Goal: Task Accomplishment & Management: Use online tool/utility

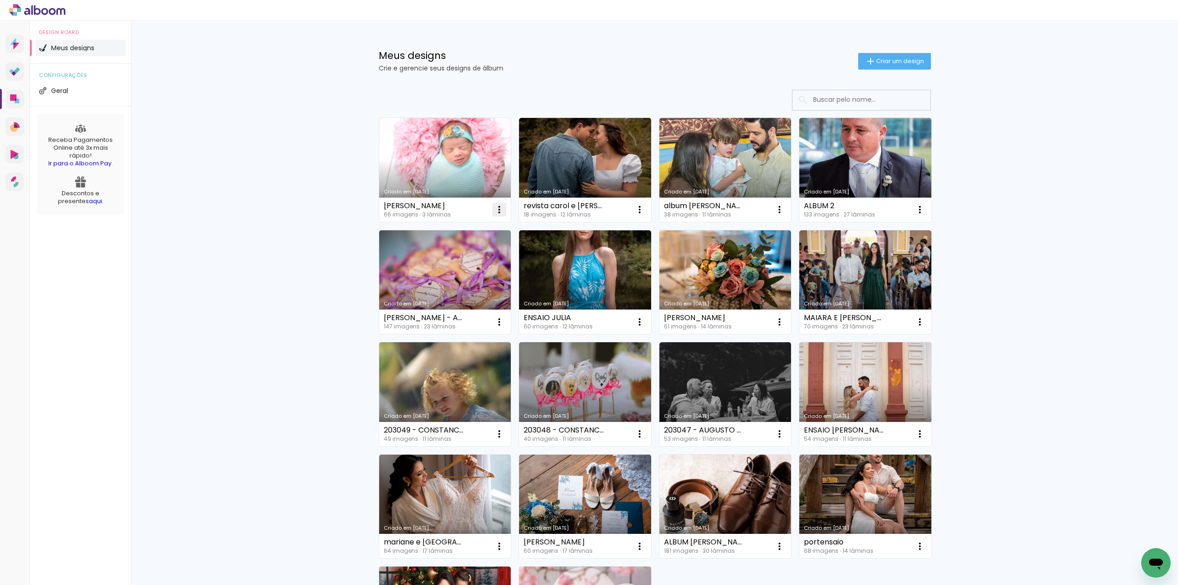
click at [494, 208] on iron-icon at bounding box center [499, 209] width 11 height 11
click at [446, 272] on span "Excluir" at bounding box center [444, 271] width 20 height 6
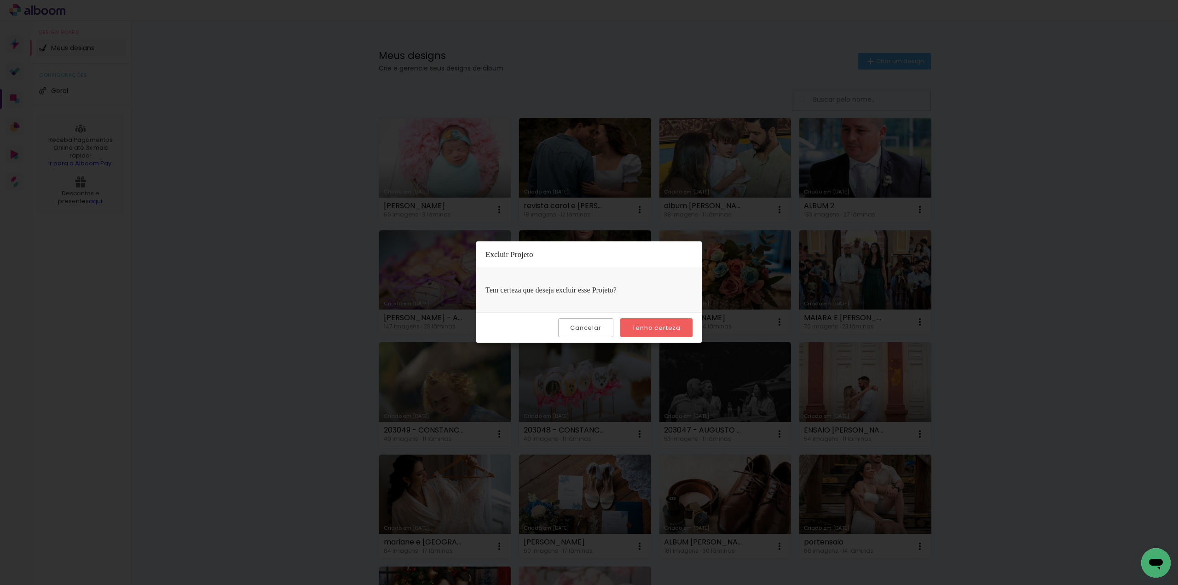
click at [0, 0] on slot "Tenho certeza" at bounding box center [0, 0] width 0 height 0
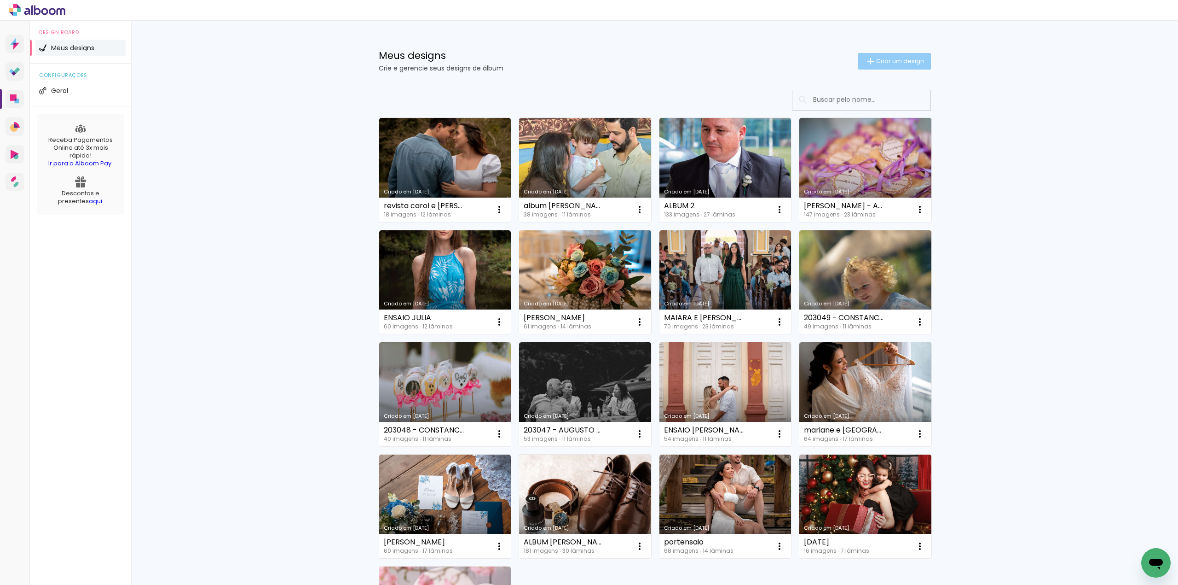
click at [879, 61] on span "Criar um design" at bounding box center [900, 61] width 48 height 6
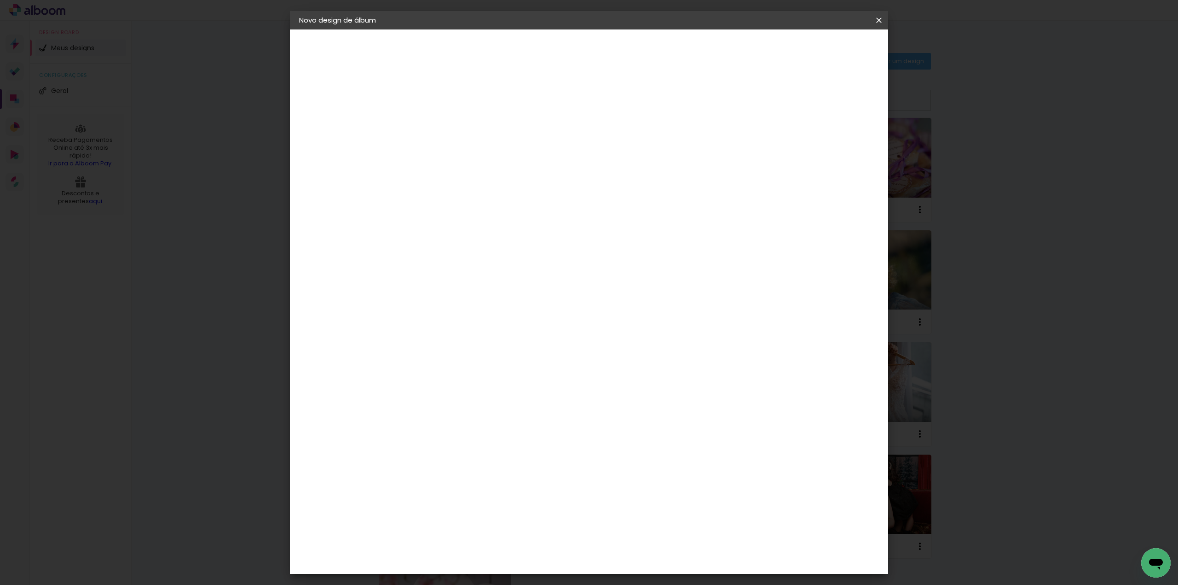
click at [450, 121] on input at bounding box center [450, 123] width 0 height 14
type input "r"
type input "REBECA"
type paper-input "REBECA"
click at [0, 0] on slot "Avançar" at bounding box center [0, 0] width 0 height 0
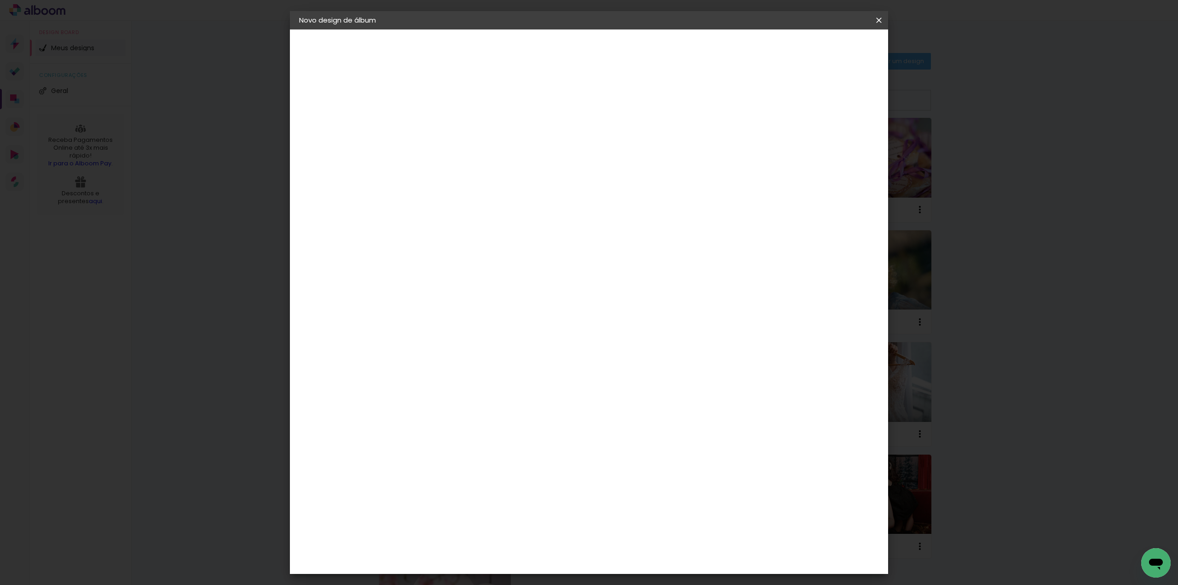
scroll to position [568, 0]
click at [472, 577] on div "Funbooks" at bounding box center [461, 580] width 35 height 7
click at [0, 0] on slot "Avançar" at bounding box center [0, 0] width 0 height 0
click at [512, 357] on span "20 × 20" at bounding box center [490, 369] width 43 height 24
click at [0, 0] on slot "Avançar" at bounding box center [0, 0] width 0 height 0
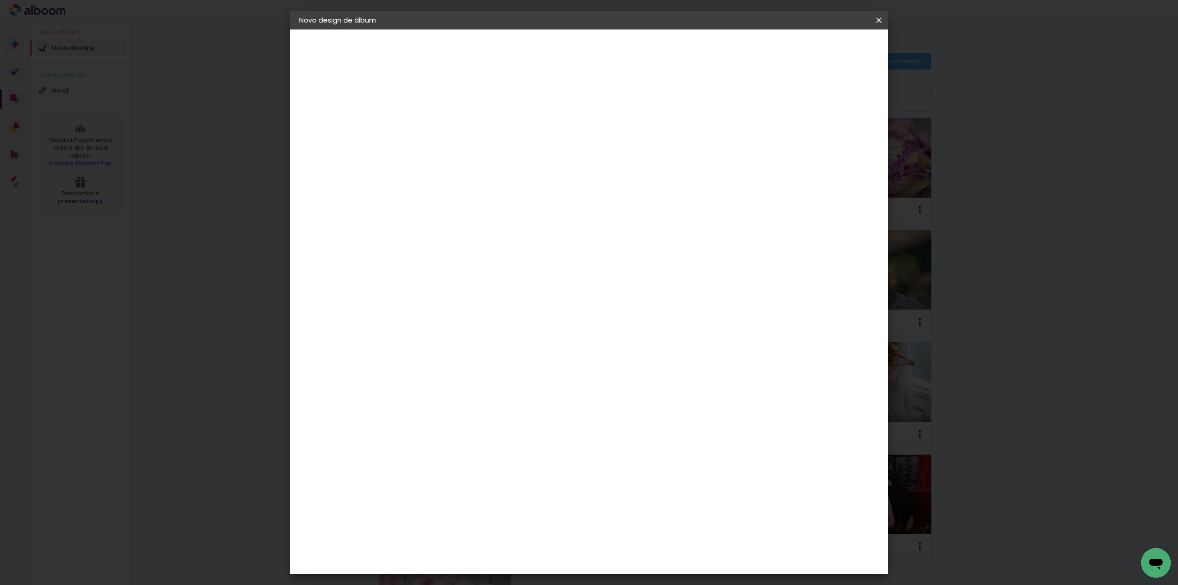
click at [767, 100] on div at bounding box center [763, 99] width 8 height 8
type paper-checkbox "on"
click at [819, 49] on span "Iniciar design" at bounding box center [798, 49] width 42 height 6
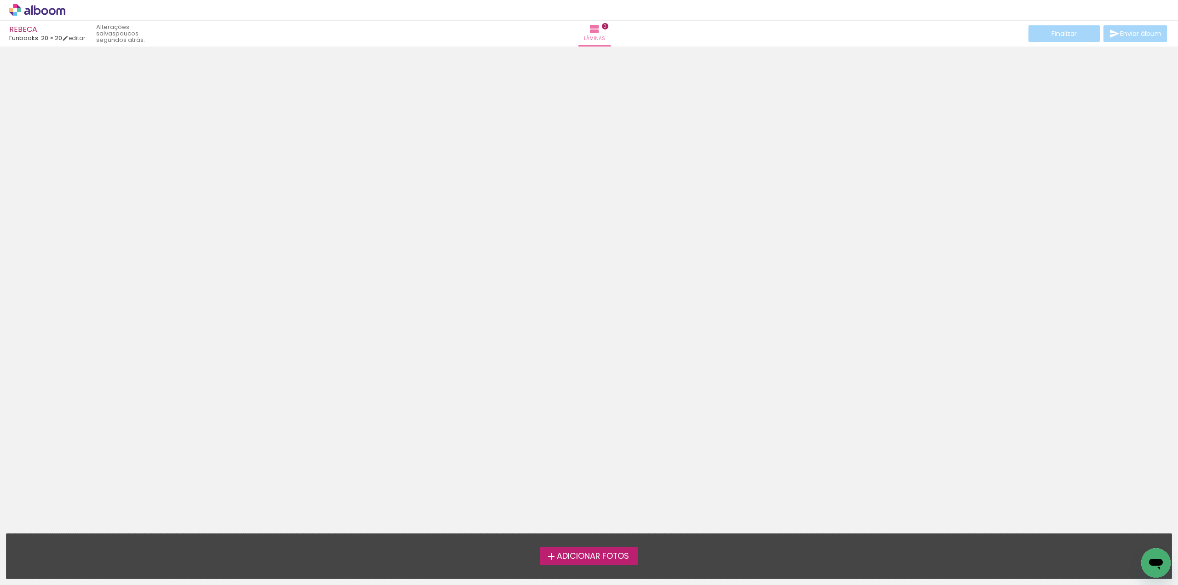
click at [607, 552] on span "Adicionar Fotos" at bounding box center [593, 556] width 72 height 8
click at [0, 0] on input "file" at bounding box center [0, 0] width 0 height 0
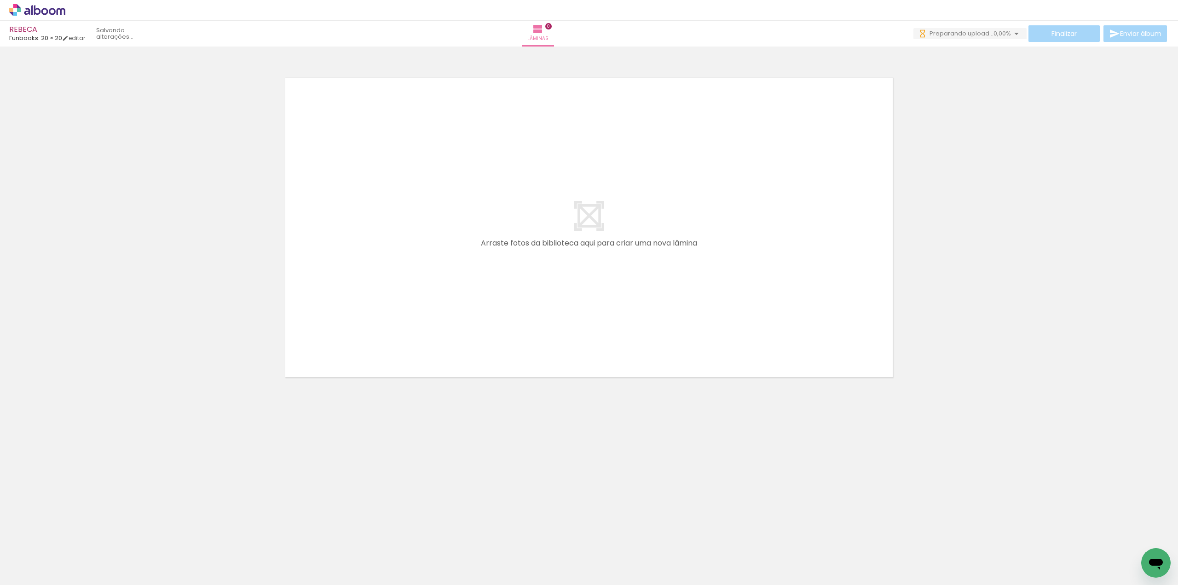
click at [31, 568] on span "Adicionar Fotos" at bounding box center [33, 572] width 28 height 10
click at [0, 0] on input "file" at bounding box center [0, 0] width 0 height 0
click at [33, 568] on span "Adicionar Fotos" at bounding box center [33, 572] width 28 height 10
click at [0, 0] on input "file" at bounding box center [0, 0] width 0 height 0
click at [35, 573] on span "Adicionar Fotos" at bounding box center [33, 572] width 28 height 10
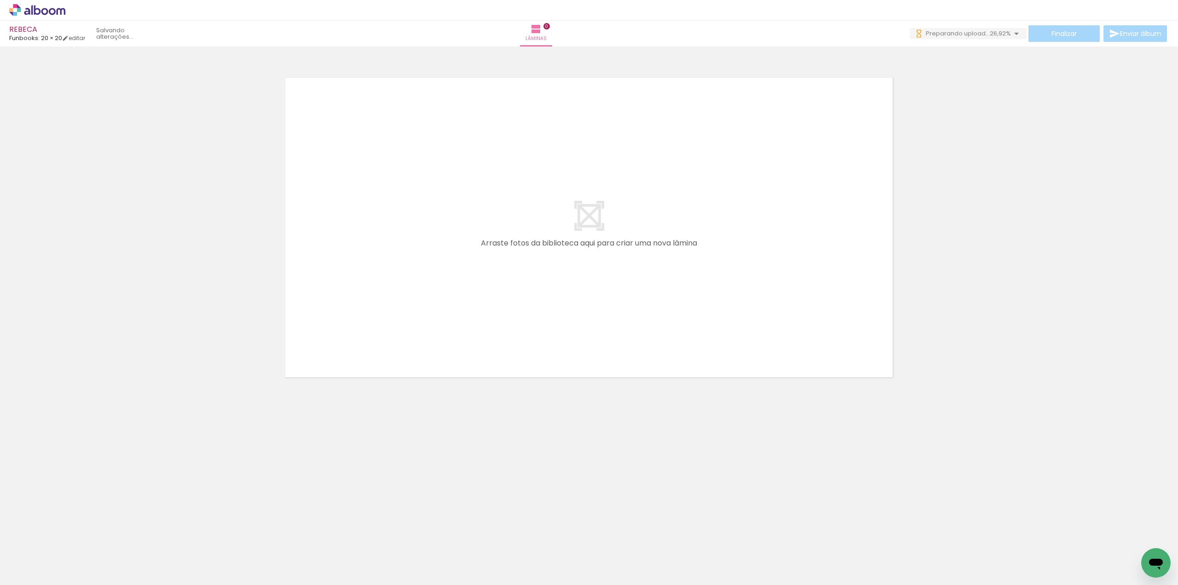
click at [0, 0] on input "file" at bounding box center [0, 0] width 0 height 0
click at [39, 571] on span "Adicionar Fotos" at bounding box center [33, 572] width 28 height 10
click at [0, 0] on input "file" at bounding box center [0, 0] width 0 height 0
click at [29, 574] on span "Adicionar Fotos" at bounding box center [33, 572] width 28 height 10
click at [0, 0] on input "file" at bounding box center [0, 0] width 0 height 0
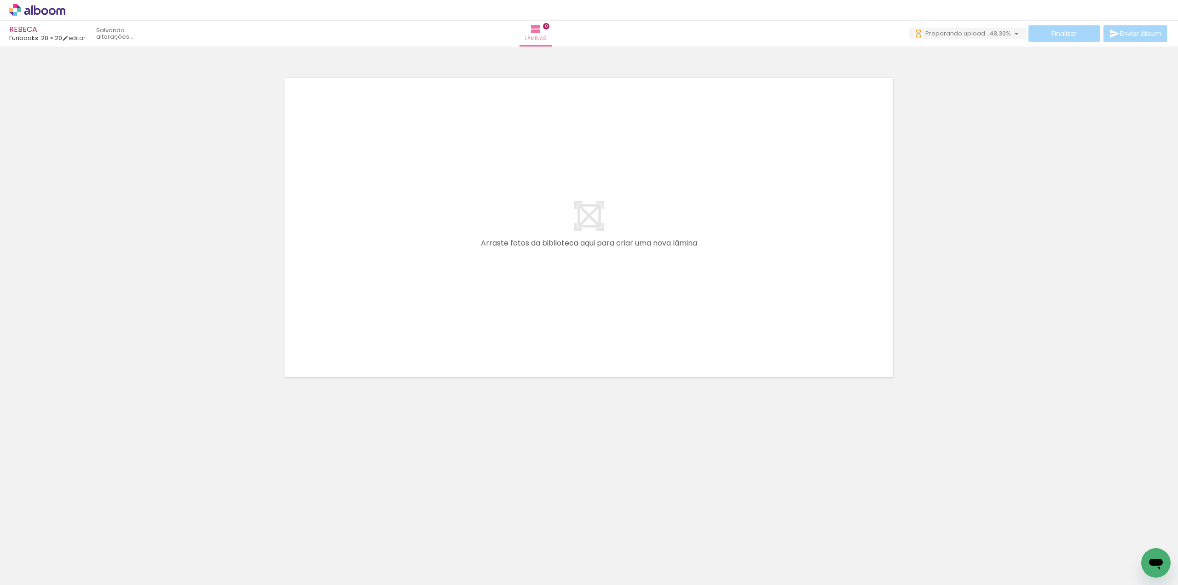
click at [34, 569] on span "Adicionar Fotos" at bounding box center [33, 572] width 28 height 10
click at [0, 0] on input "file" at bounding box center [0, 0] width 0 height 0
click at [41, 576] on span "Adicionar Fotos" at bounding box center [33, 572] width 28 height 10
click at [0, 0] on input "file" at bounding box center [0, 0] width 0 height 0
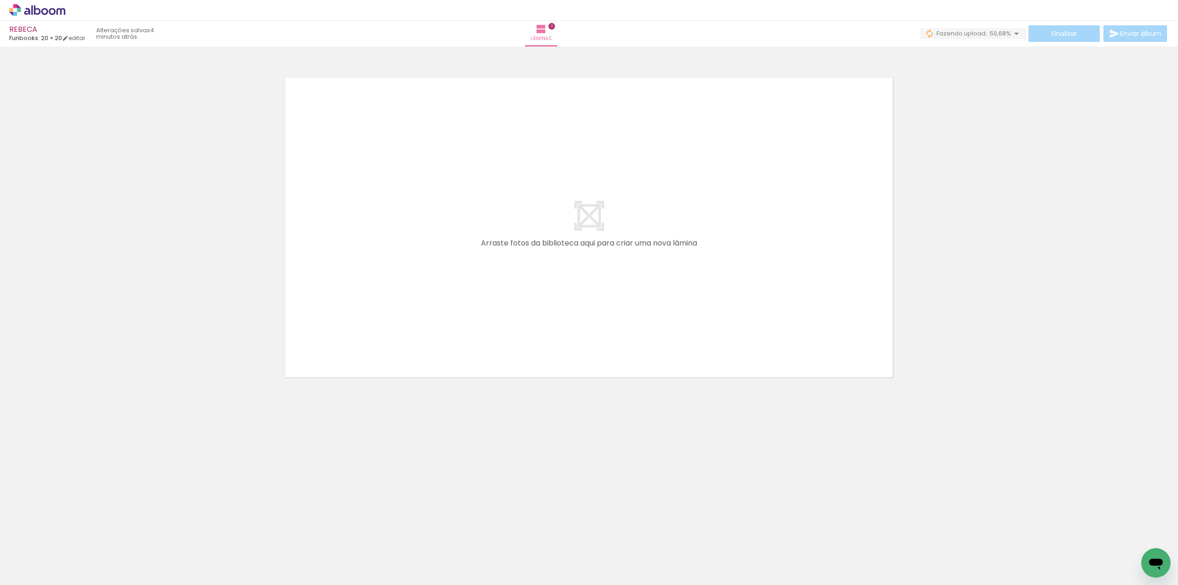
click at [37, 572] on span "Adicionar Fotos" at bounding box center [33, 572] width 28 height 10
click at [0, 0] on input "file" at bounding box center [0, 0] width 0 height 0
click at [30, 575] on span "Adicionar Fotos" at bounding box center [33, 572] width 28 height 10
click at [0, 0] on input "file" at bounding box center [0, 0] width 0 height 0
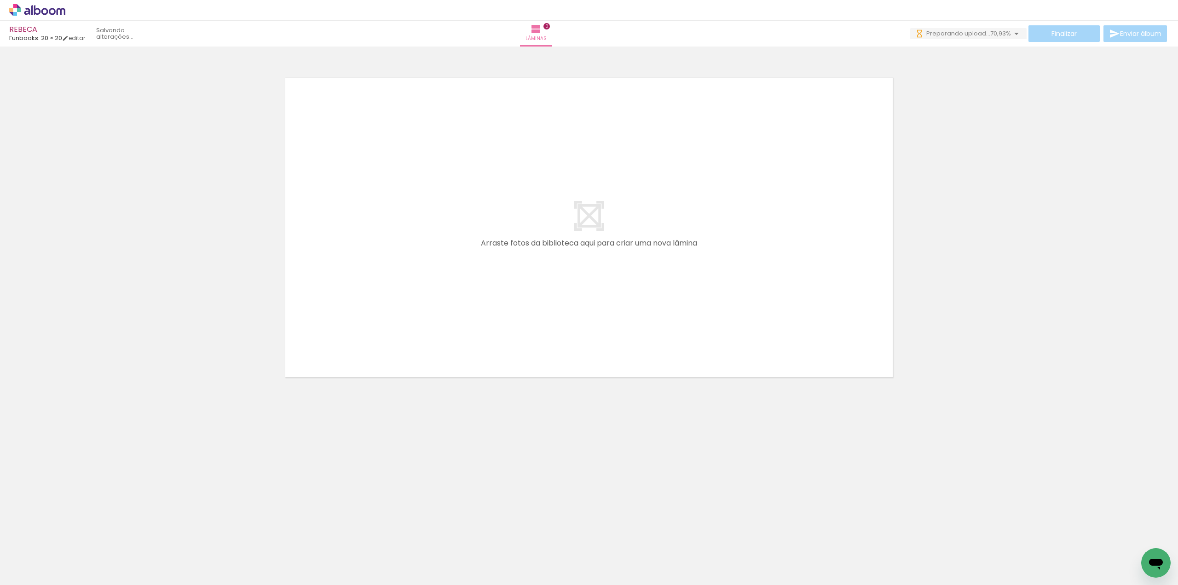
click at [25, 573] on span "Adicionar Fotos" at bounding box center [33, 572] width 28 height 10
click at [0, 0] on input "file" at bounding box center [0, 0] width 0 height 0
click at [26, 571] on span "Adicionar Fotos" at bounding box center [33, 572] width 28 height 10
click at [0, 0] on input "file" at bounding box center [0, 0] width 0 height 0
click at [30, 573] on span "Adicionar Fotos" at bounding box center [33, 572] width 28 height 10
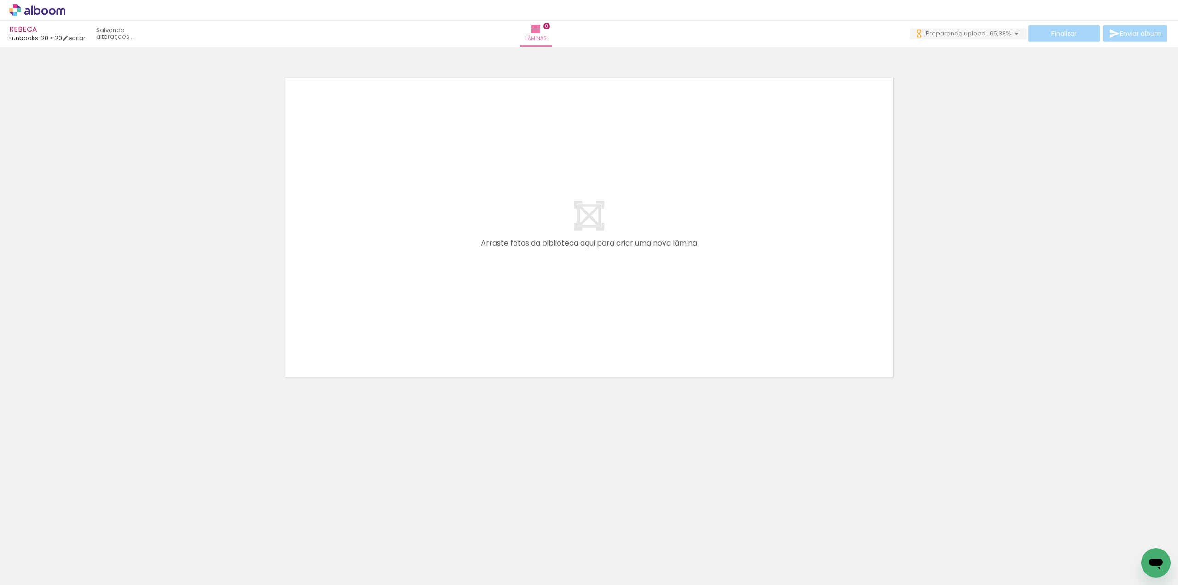
click at [0, 0] on input "file" at bounding box center [0, 0] width 0 height 0
drag, startPoint x: 96, startPoint y: 558, endPoint x: 245, endPoint y: 359, distance: 248.2
click at [245, 359] on quentale-workspace at bounding box center [589, 292] width 1178 height 585
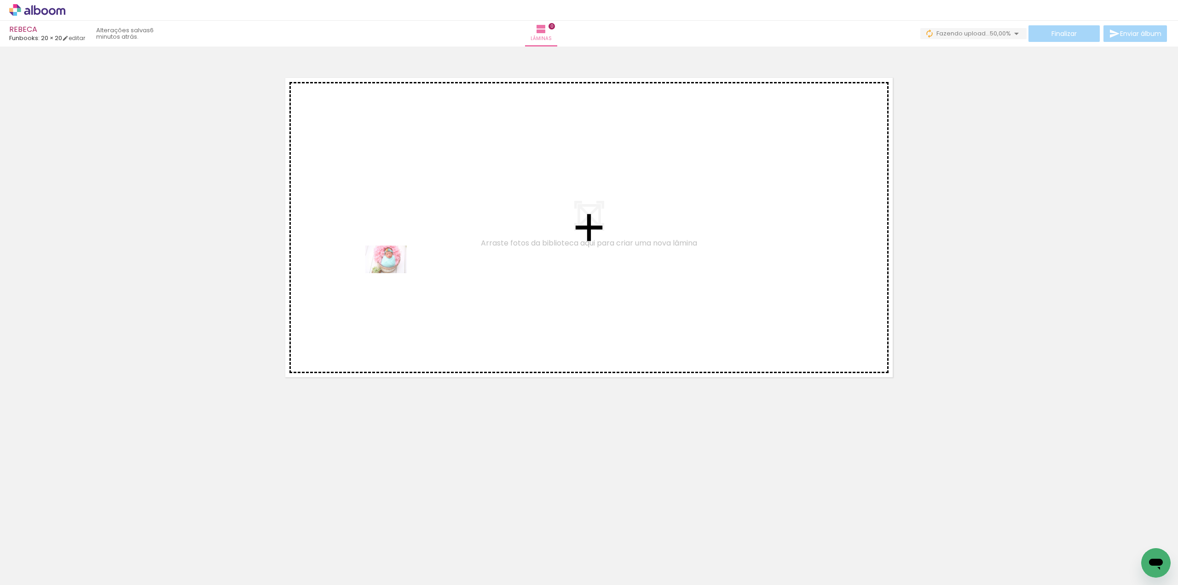
drag, startPoint x: 91, startPoint y: 561, endPoint x: 412, endPoint y: 255, distance: 443.4
click at [412, 255] on quentale-workspace at bounding box center [589, 292] width 1178 height 585
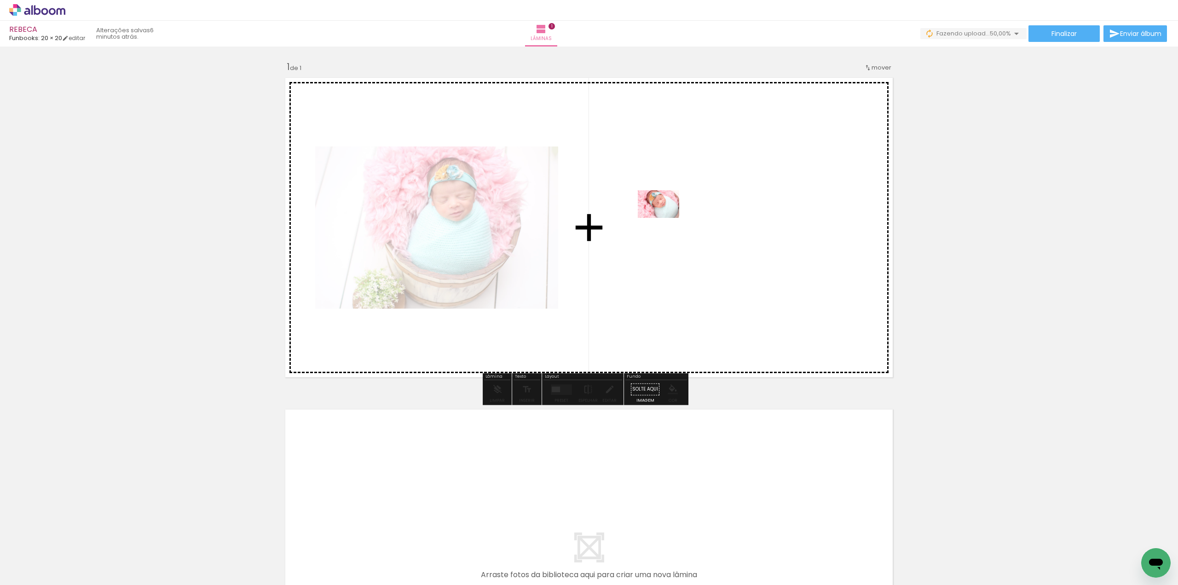
drag, startPoint x: 149, startPoint y: 569, endPoint x: 666, endPoint y: 218, distance: 624.6
click at [666, 218] on quentale-workspace at bounding box center [589, 292] width 1178 height 585
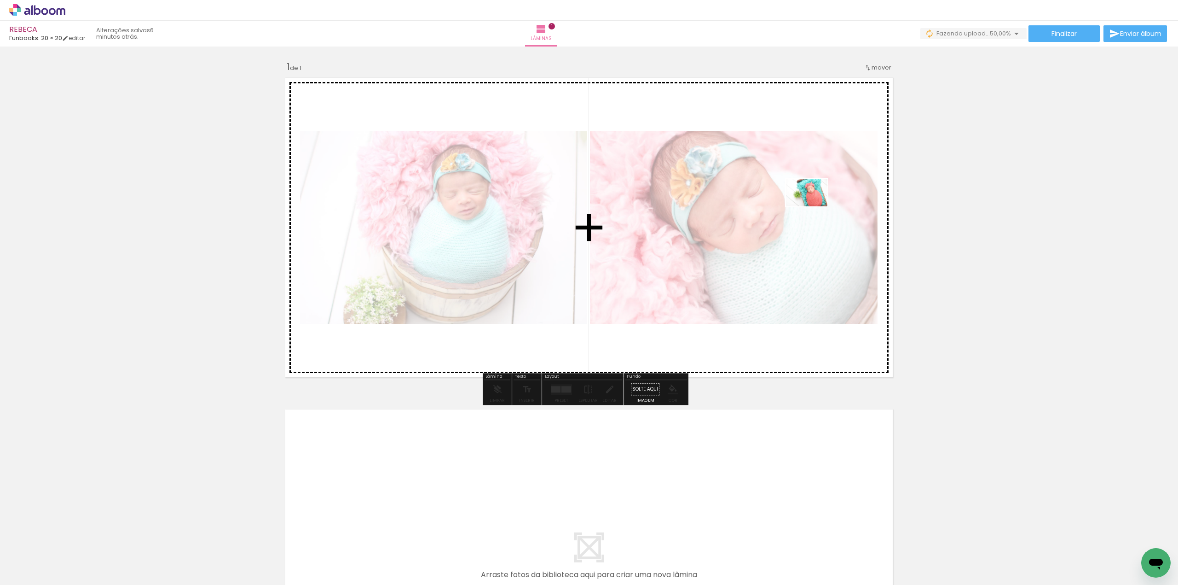
drag, startPoint x: 201, startPoint y: 557, endPoint x: 814, endPoint y: 206, distance: 706.4
click at [814, 206] on quentale-workspace at bounding box center [589, 292] width 1178 height 585
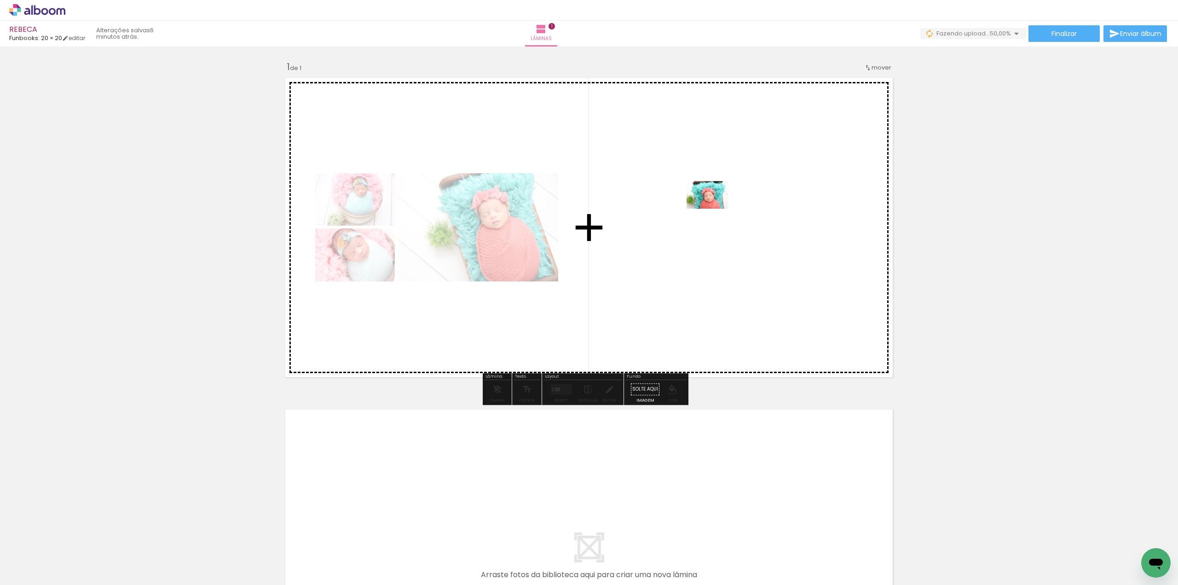
drag, startPoint x: 249, startPoint y: 560, endPoint x: 714, endPoint y: 209, distance: 582.9
click at [714, 209] on quentale-workspace at bounding box center [589, 292] width 1178 height 585
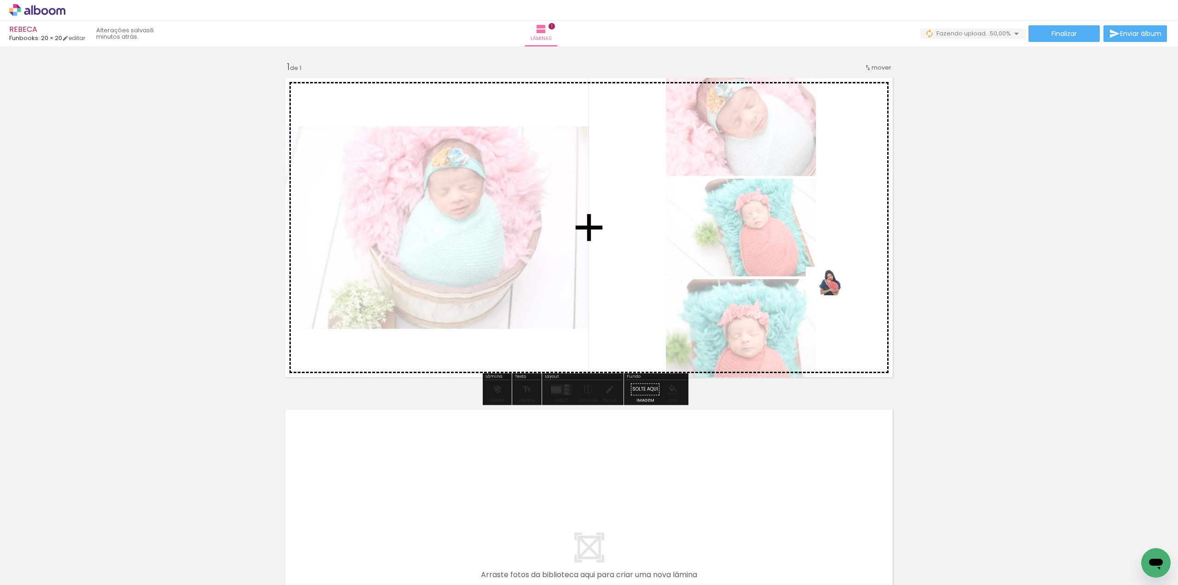
drag, startPoint x: 307, startPoint y: 553, endPoint x: 835, endPoint y: 295, distance: 587.5
click at [835, 295] on quentale-workspace at bounding box center [589, 292] width 1178 height 585
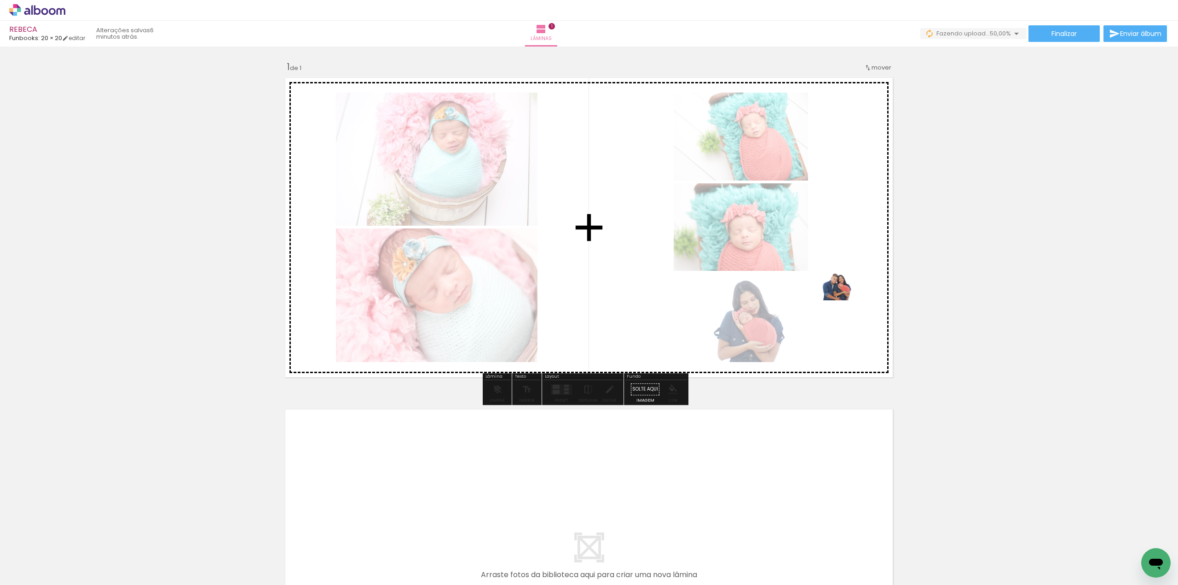
drag, startPoint x: 348, startPoint y: 562, endPoint x: 844, endPoint y: 300, distance: 560.0
click at [844, 300] on quentale-workspace at bounding box center [589, 292] width 1178 height 585
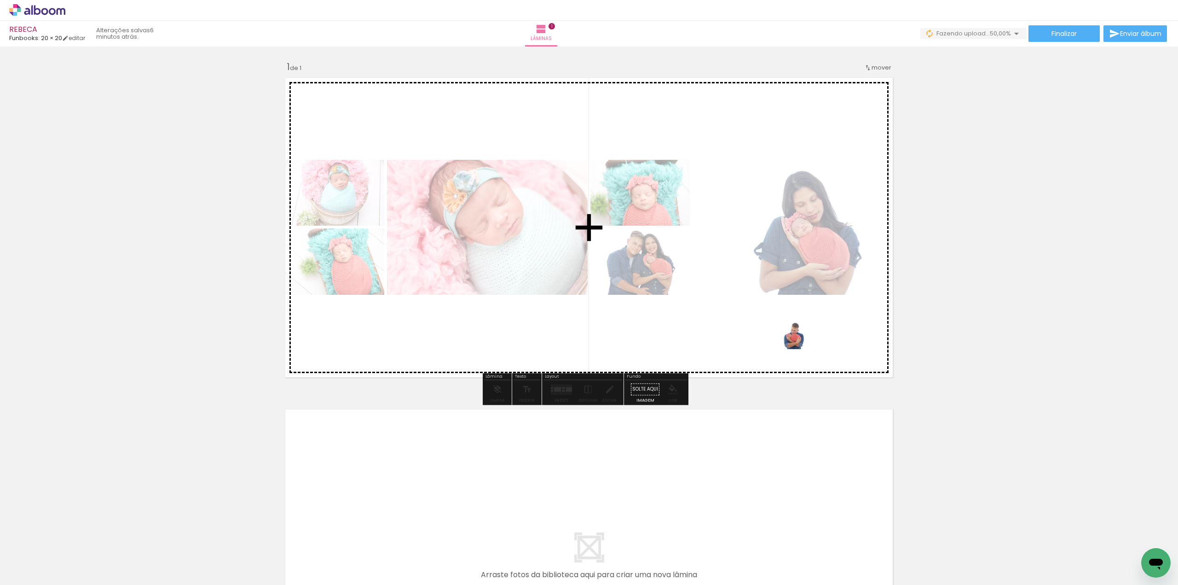
drag, startPoint x: 395, startPoint y: 559, endPoint x: 801, endPoint y: 349, distance: 457.4
click at [801, 349] on quentale-workspace at bounding box center [589, 292] width 1178 height 585
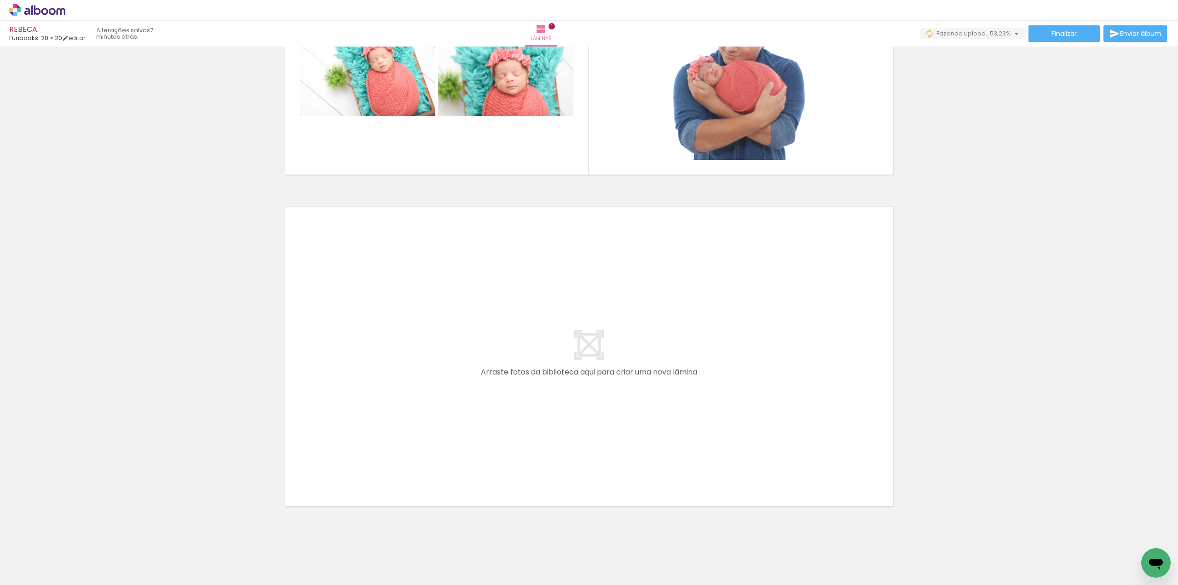
scroll to position [218, 0]
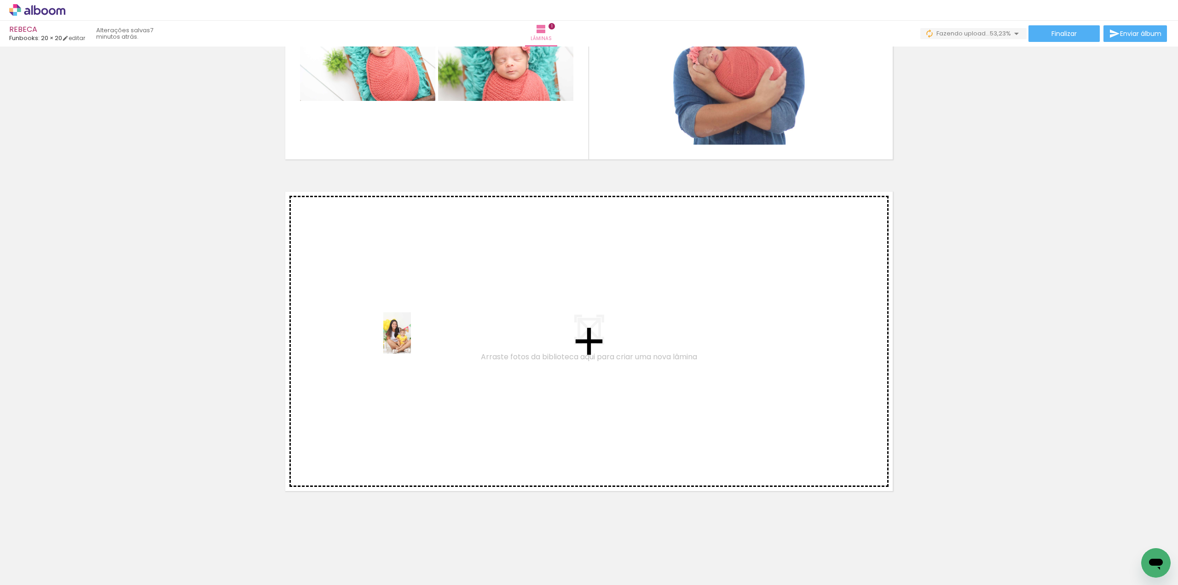
drag, startPoint x: 457, startPoint y: 558, endPoint x: 381, endPoint y: 328, distance: 242.8
click at [381, 328] on quentale-workspace at bounding box center [589, 292] width 1178 height 585
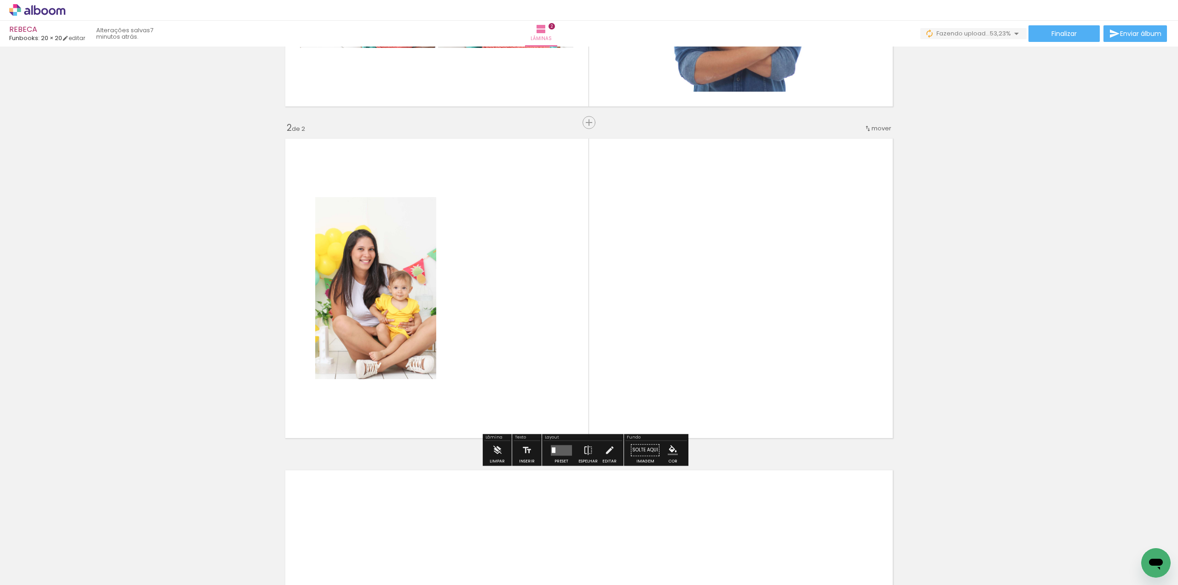
scroll to position [272, 0]
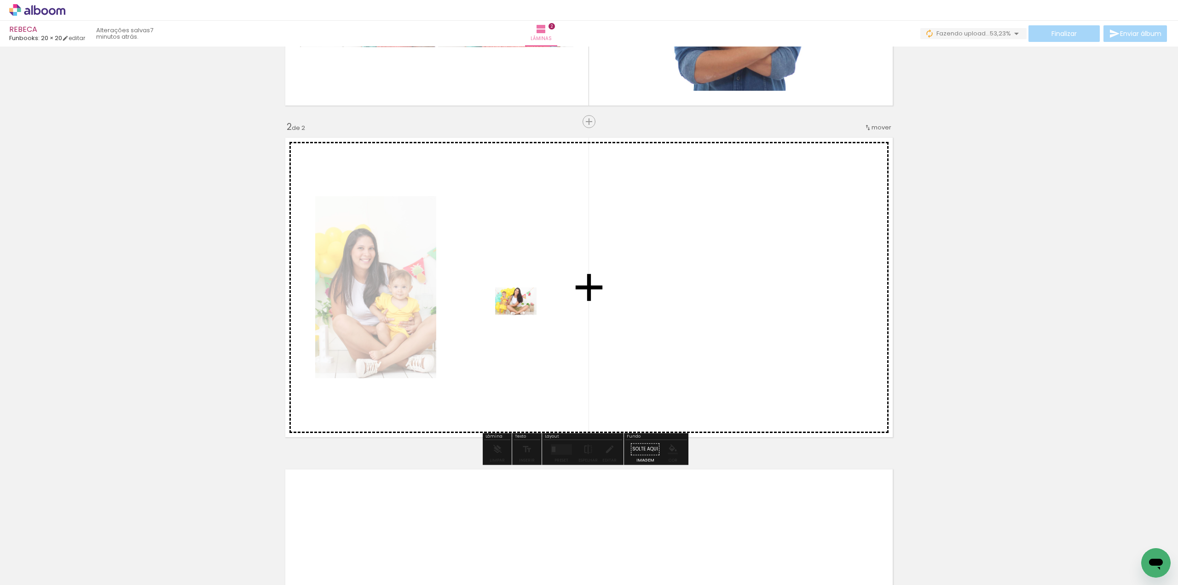
drag, startPoint x: 505, startPoint y: 555, endPoint x: 523, endPoint y: 315, distance: 240.9
click at [523, 315] on quentale-workspace at bounding box center [589, 292] width 1178 height 585
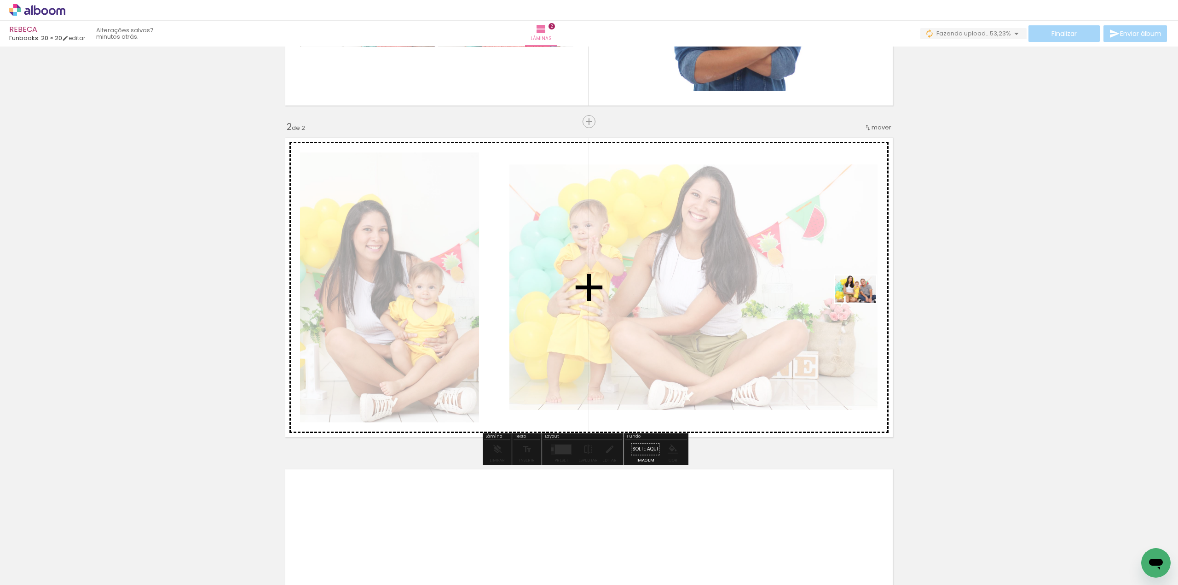
drag, startPoint x: 562, startPoint y: 557, endPoint x: 863, endPoint y: 303, distance: 393.6
click at [863, 303] on quentale-workspace at bounding box center [589, 292] width 1178 height 585
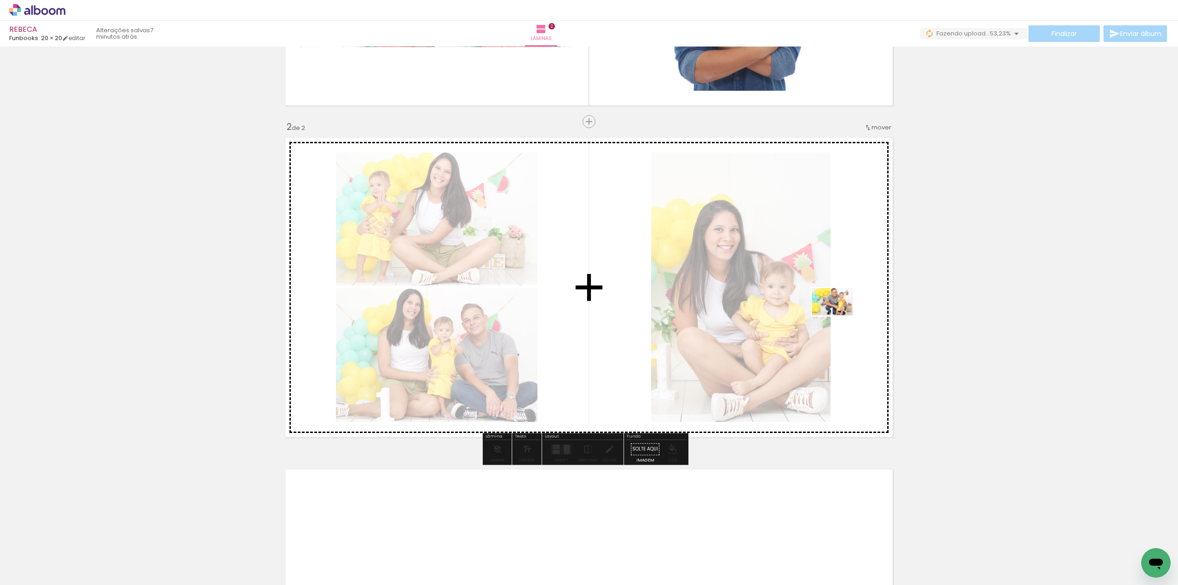
drag, startPoint x: 604, startPoint y: 561, endPoint x: 844, endPoint y: 307, distance: 348.7
click at [844, 307] on quentale-workspace at bounding box center [589, 292] width 1178 height 585
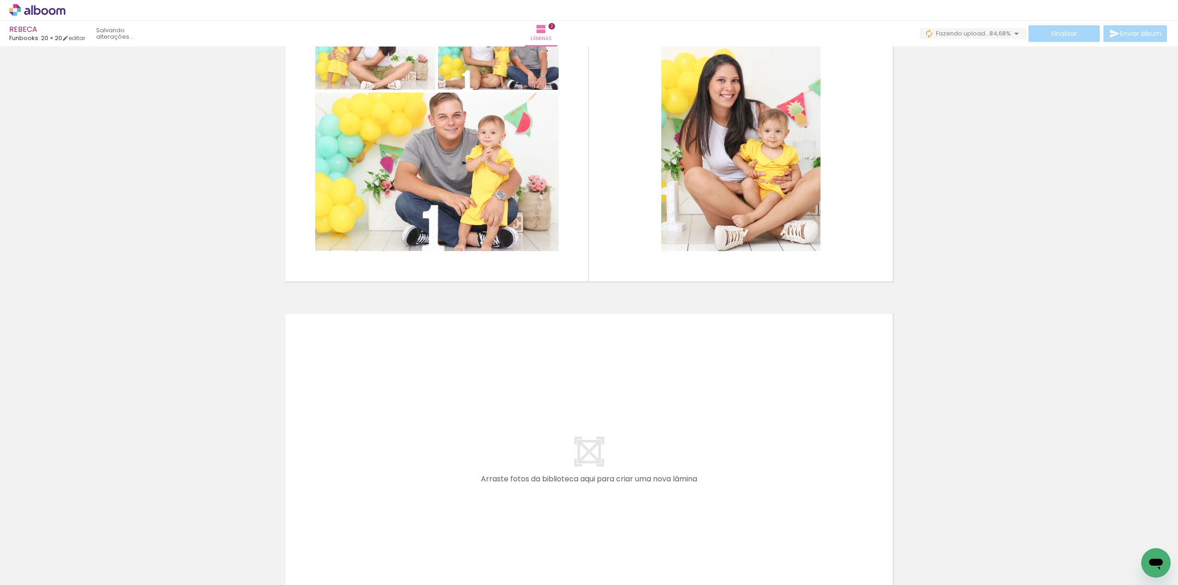
scroll to position [549, 0]
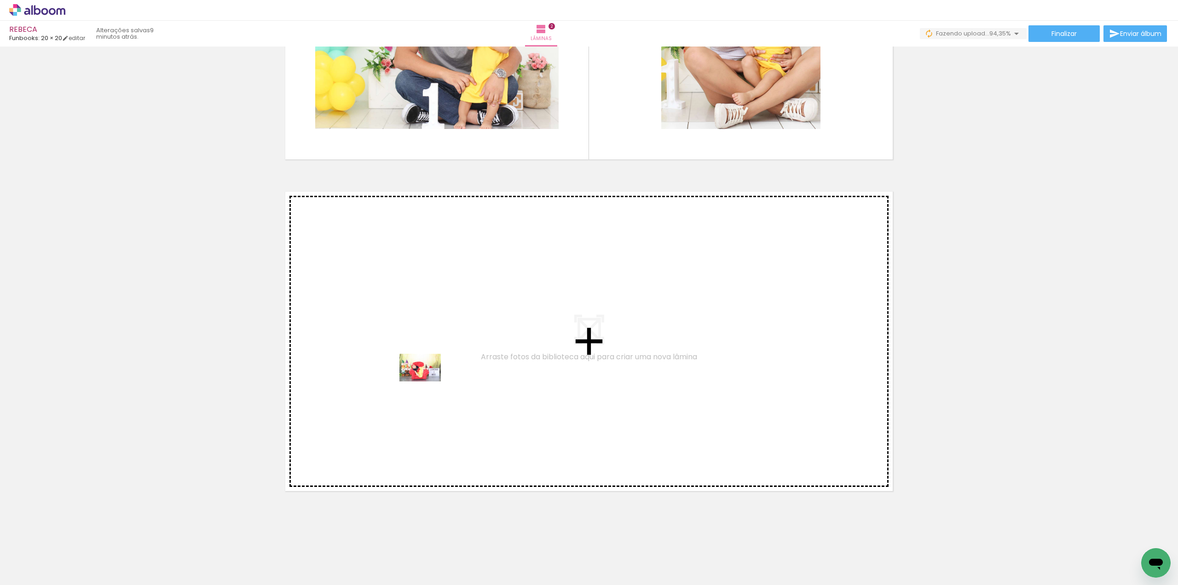
drag, startPoint x: 665, startPoint y: 562, endPoint x: 424, endPoint y: 379, distance: 302.9
click at [424, 379] on quentale-workspace at bounding box center [589, 292] width 1178 height 585
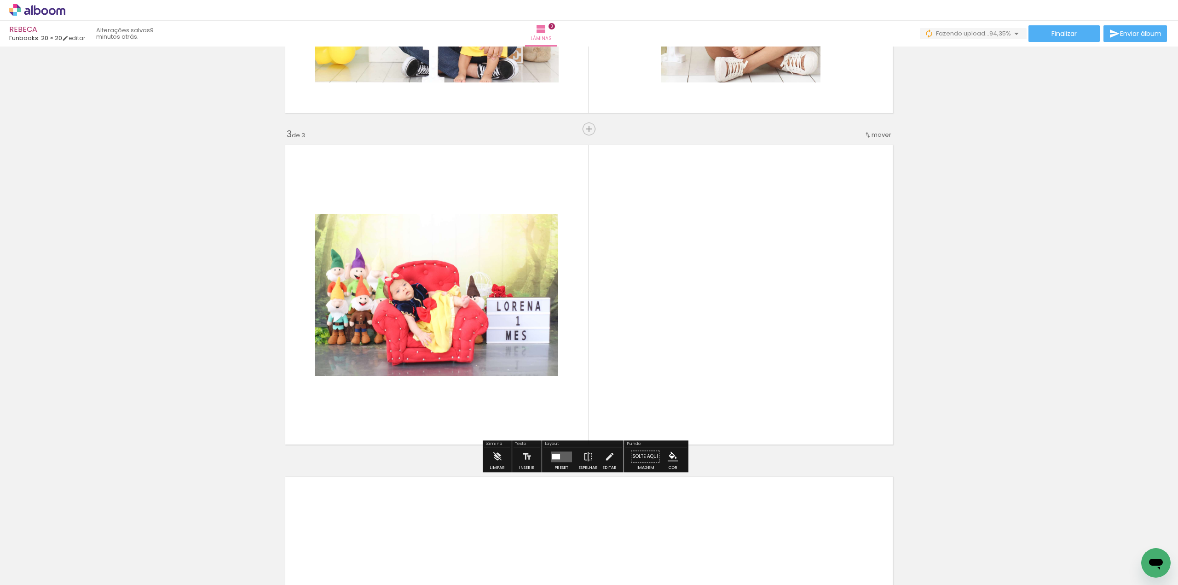
scroll to position [603, 0]
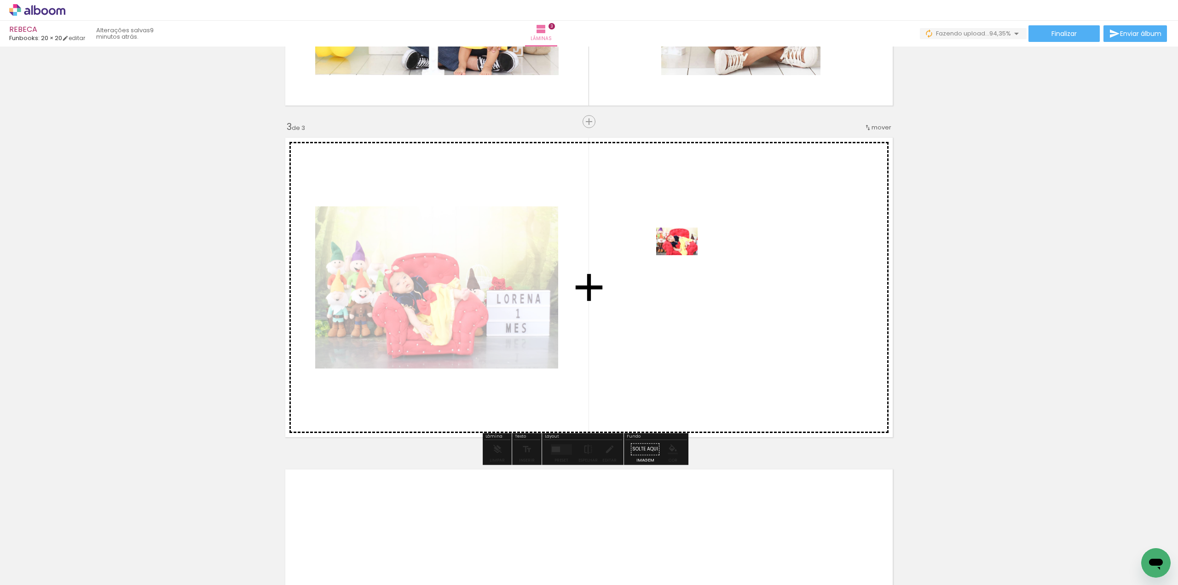
drag, startPoint x: 717, startPoint y: 562, endPoint x: 777, endPoint y: 409, distance: 164.5
click at [672, 245] on quentale-workspace at bounding box center [589, 292] width 1178 height 585
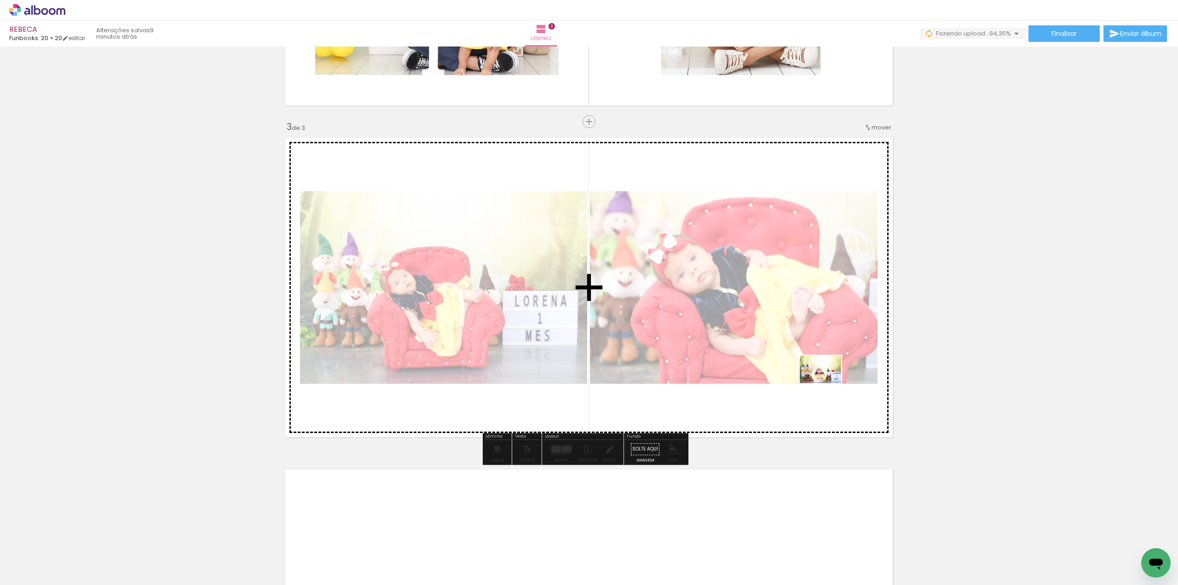
drag, startPoint x: 766, startPoint y: 565, endPoint x: 828, endPoint y: 374, distance: 200.6
click at [828, 374] on quentale-workspace at bounding box center [589, 292] width 1178 height 585
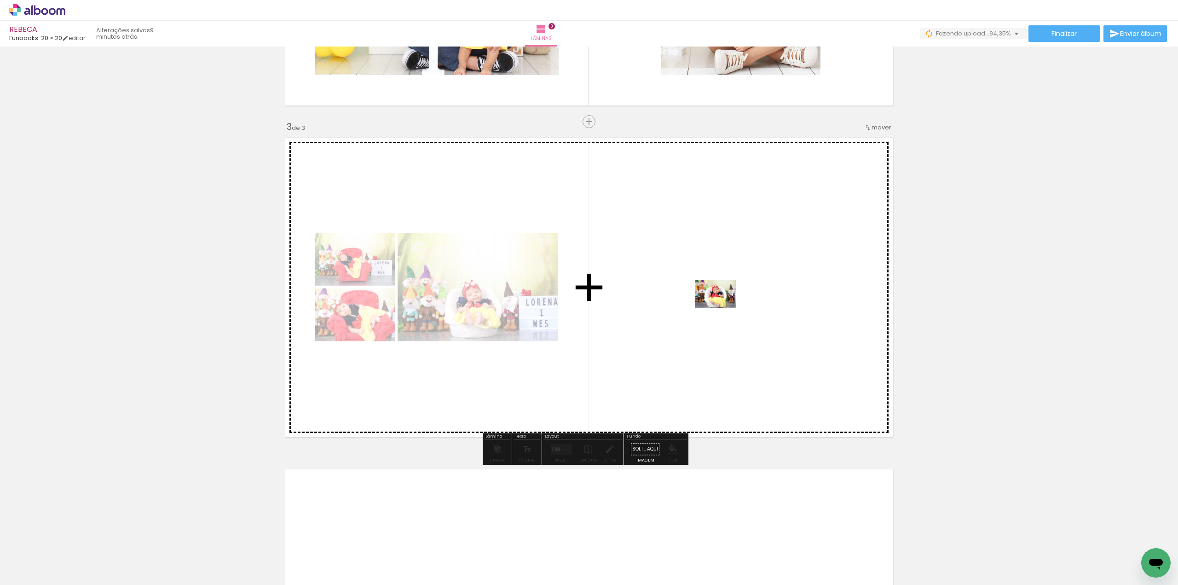
drag, startPoint x: 824, startPoint y: 553, endPoint x: 714, endPoint y: 304, distance: 272.1
click at [714, 304] on quentale-workspace at bounding box center [589, 292] width 1178 height 585
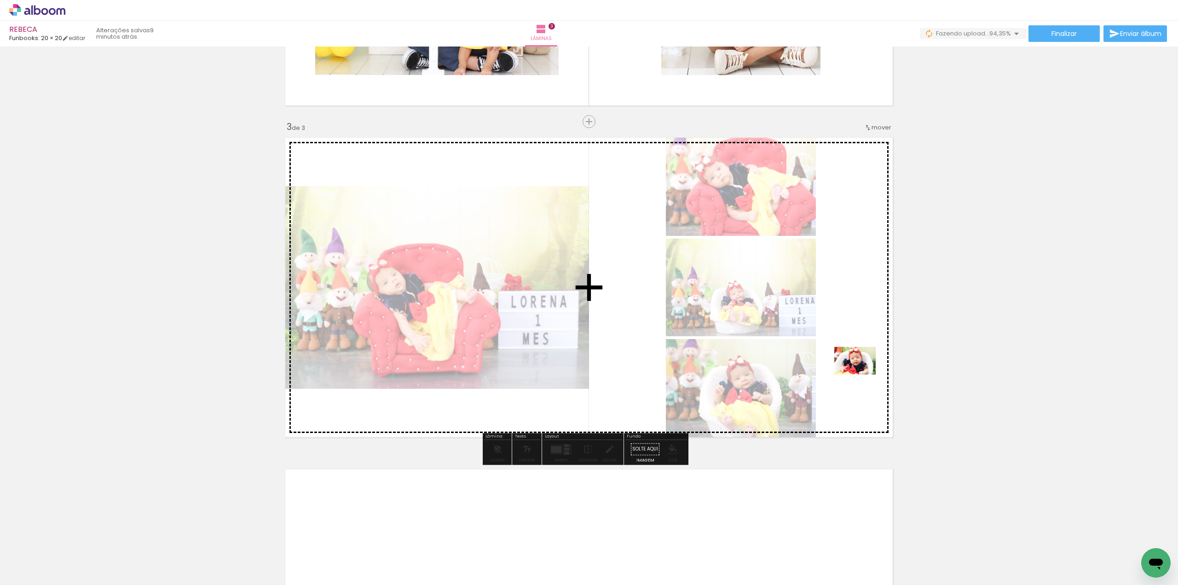
drag, startPoint x: 874, startPoint y: 550, endPoint x: 854, endPoint y: 345, distance: 205.3
click at [854, 345] on quentale-workspace at bounding box center [589, 292] width 1178 height 585
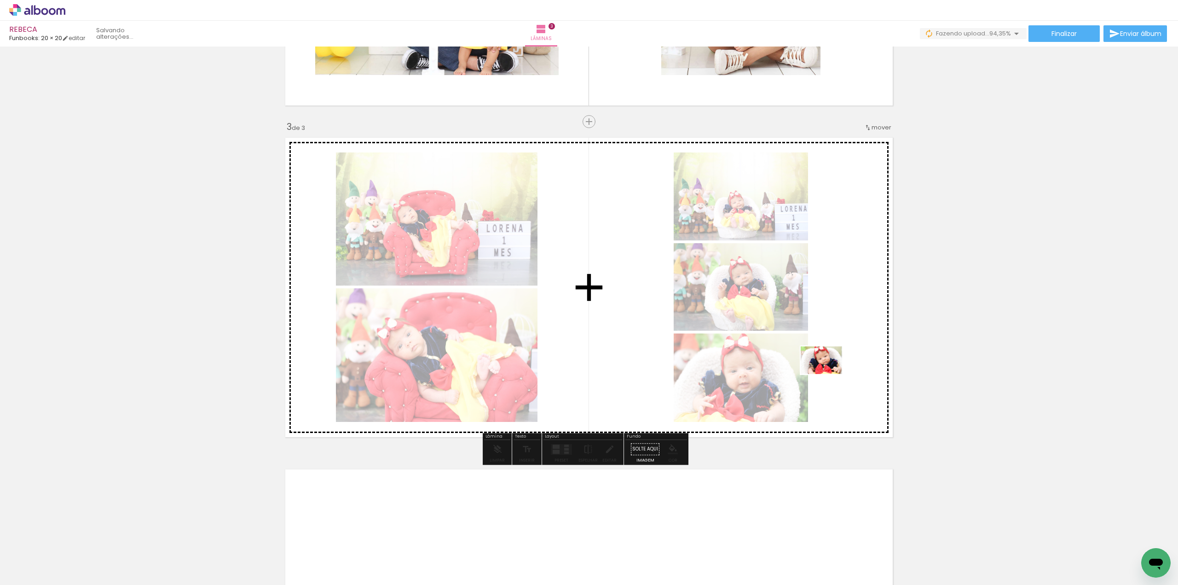
drag, startPoint x: 923, startPoint y: 529, endPoint x: 829, endPoint y: 374, distance: 181.6
click at [829, 374] on quentale-workspace at bounding box center [589, 292] width 1178 height 585
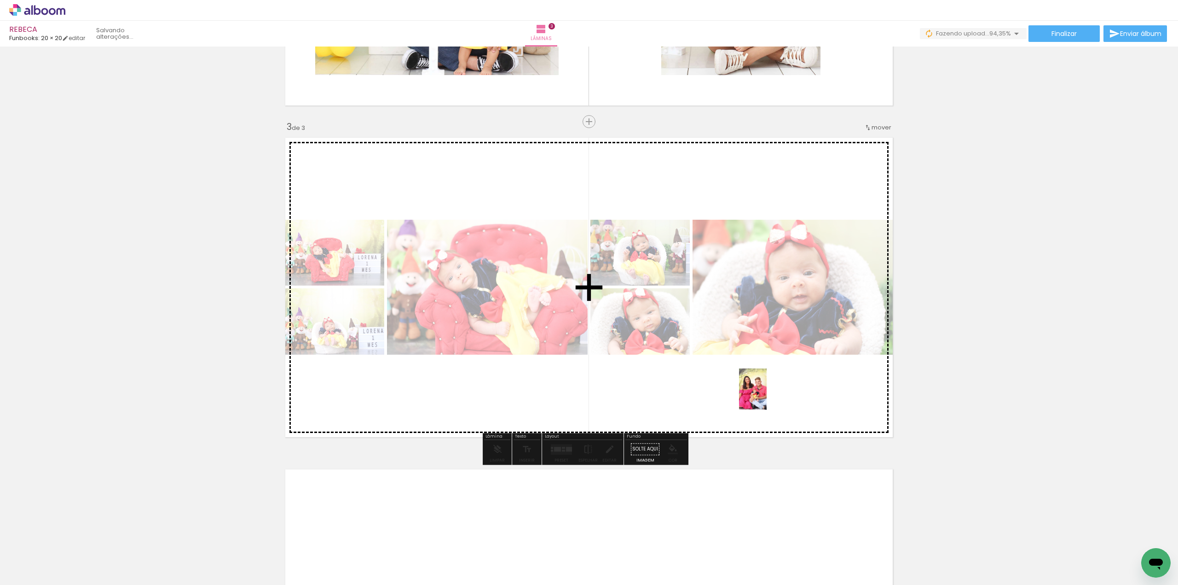
drag, startPoint x: 963, startPoint y: 564, endPoint x: 767, endPoint y: 396, distance: 258.5
click at [767, 396] on quentale-workspace at bounding box center [589, 292] width 1178 height 585
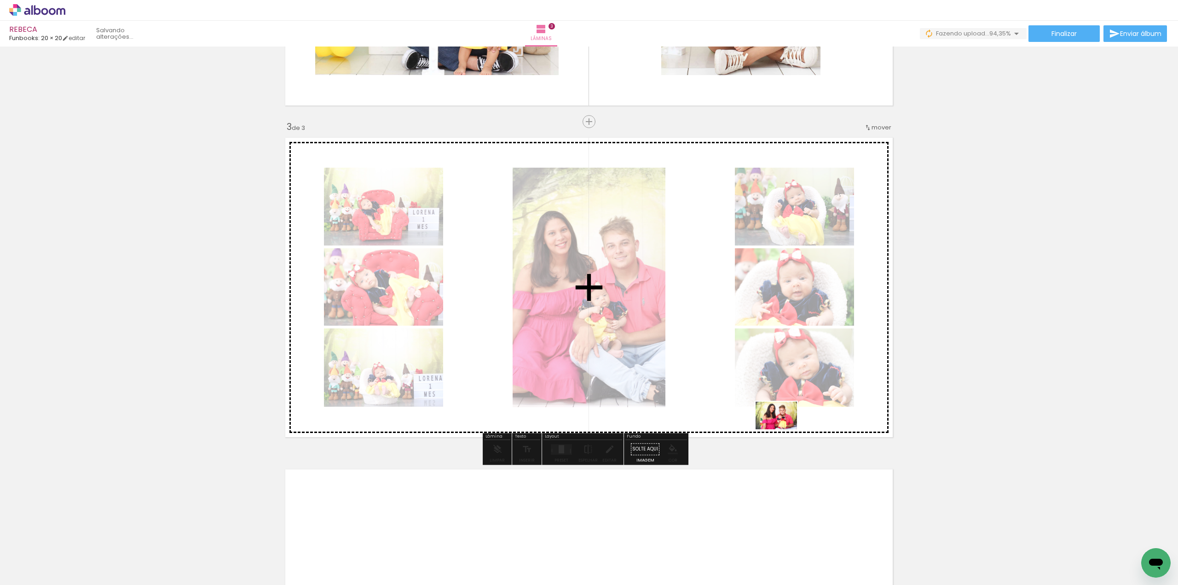
drag, startPoint x: 1027, startPoint y: 564, endPoint x: 783, endPoint y: 429, distance: 278.8
click at [783, 429] on quentale-workspace at bounding box center [589, 292] width 1178 height 585
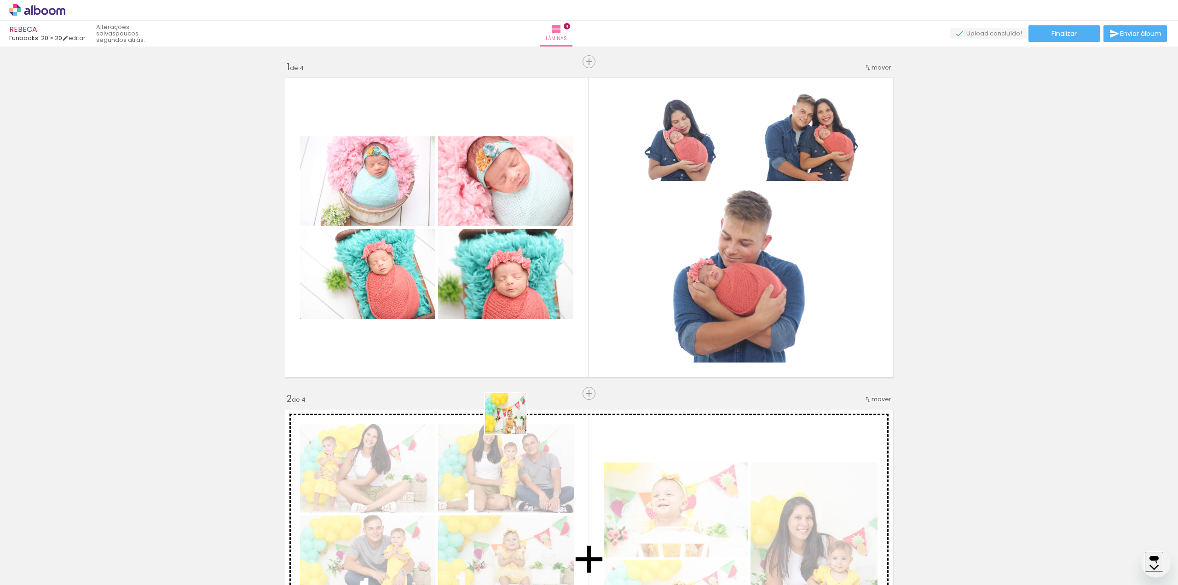
scroll to position [0, 1123]
